Goal: Transaction & Acquisition: Download file/media

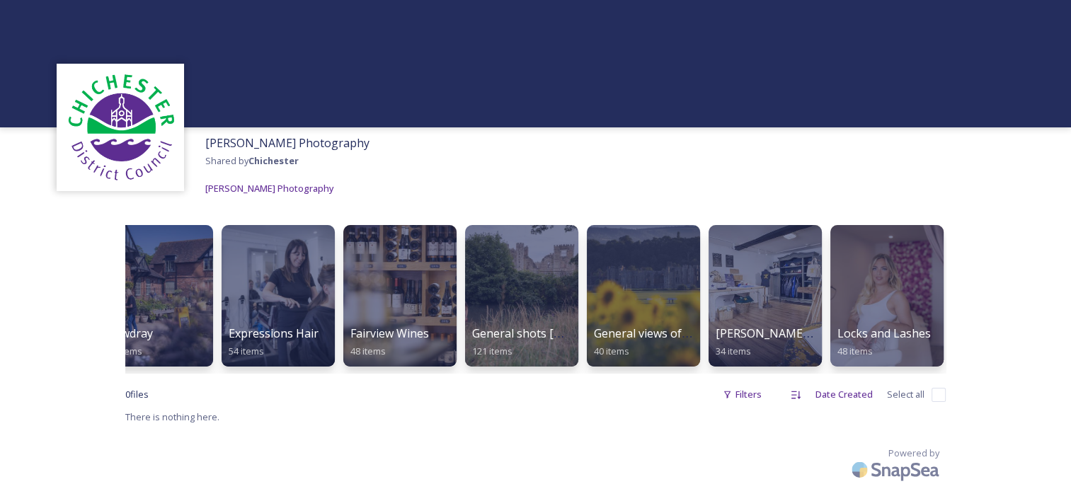
scroll to position [0, 518]
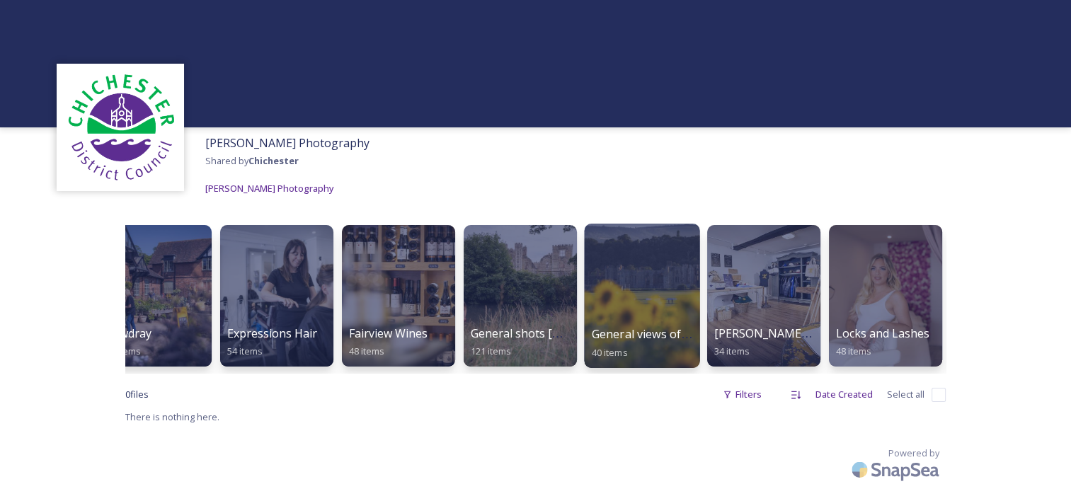
click at [629, 275] on div at bounding box center [641, 296] width 115 height 144
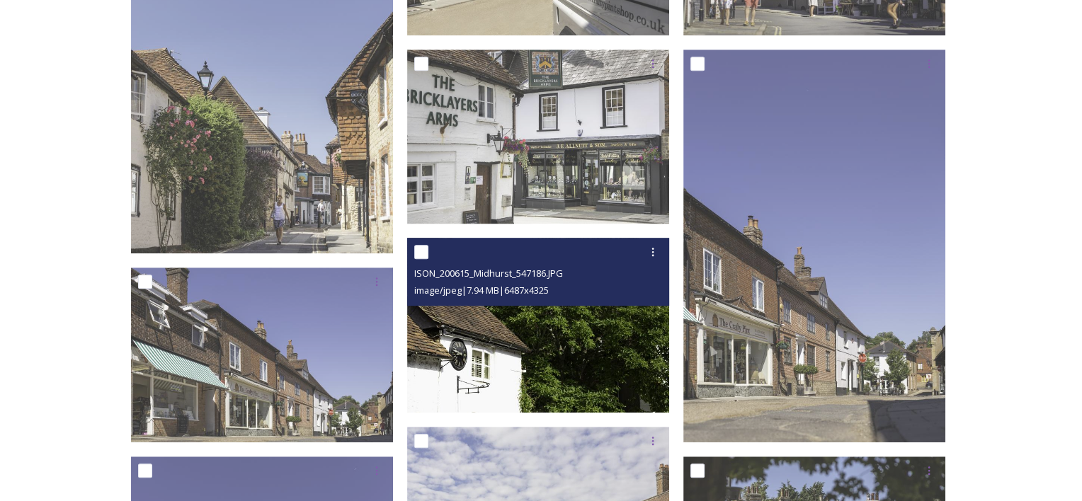
scroll to position [974, 0]
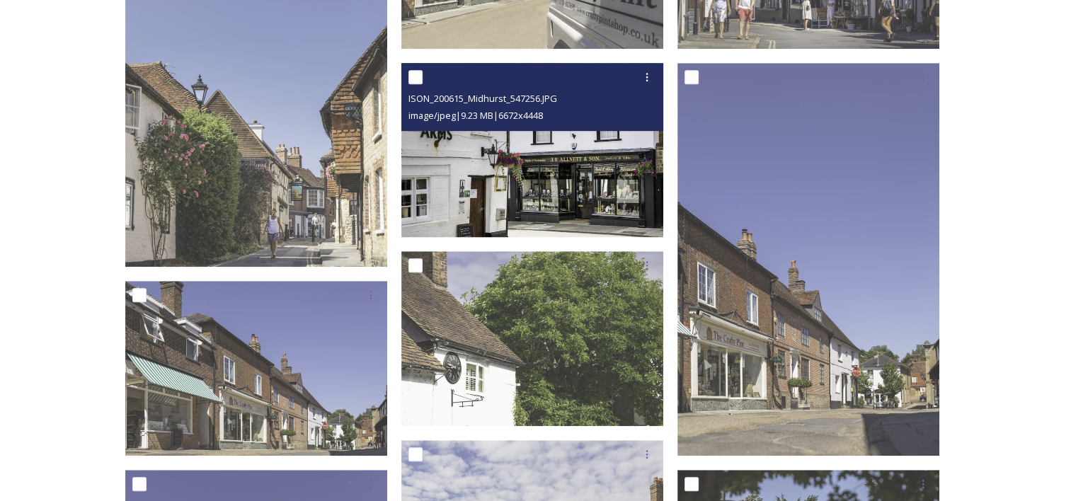
click at [560, 159] on img at bounding box center [532, 150] width 262 height 175
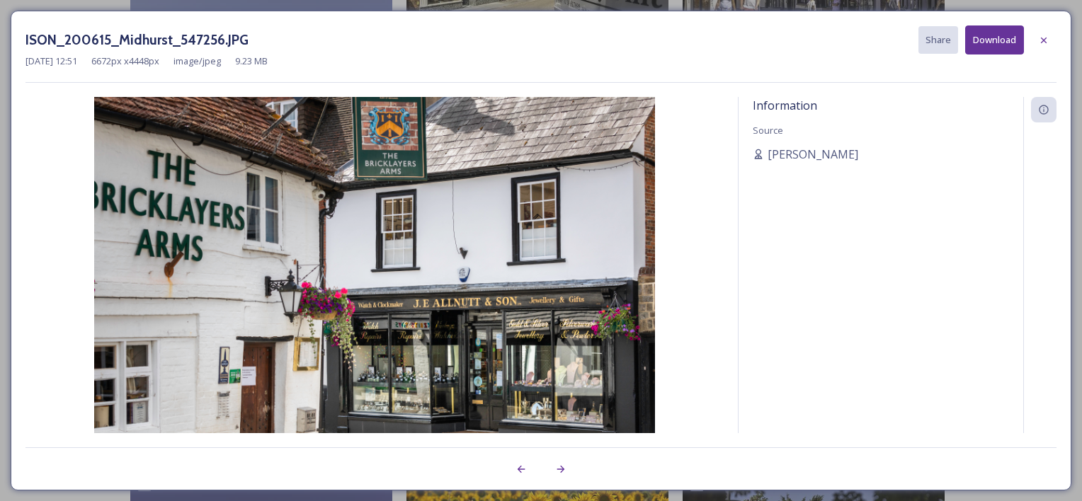
click at [991, 40] on button "Download" at bounding box center [994, 39] width 59 height 29
click at [838, 387] on div "Information Source [PERSON_NAME]" at bounding box center [880, 265] width 285 height 336
drag, startPoint x: 25, startPoint y: 38, endPoint x: 244, endPoint y: 39, distance: 218.1
click at [244, 39] on h3 "ISON_200615_Midhurst_547256.JPG" at bounding box center [136, 40] width 223 height 21
copy h3 "ISON_200615_Midhurst_547256.JPG"
